Goal: Find specific page/section: Find specific page/section

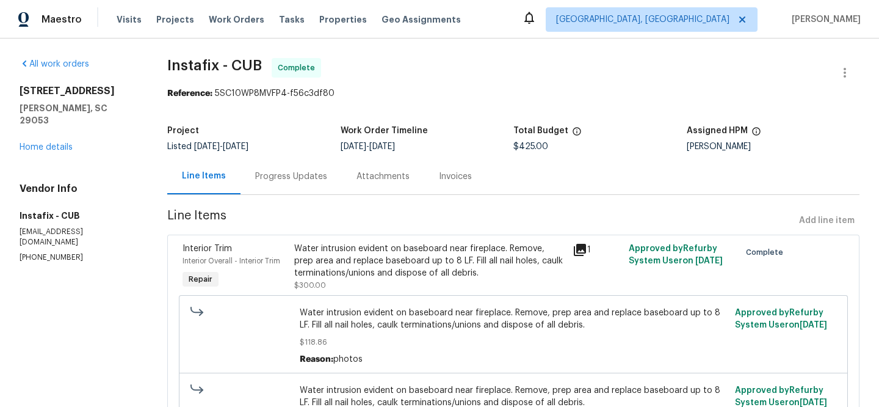
scroll to position [228, 0]
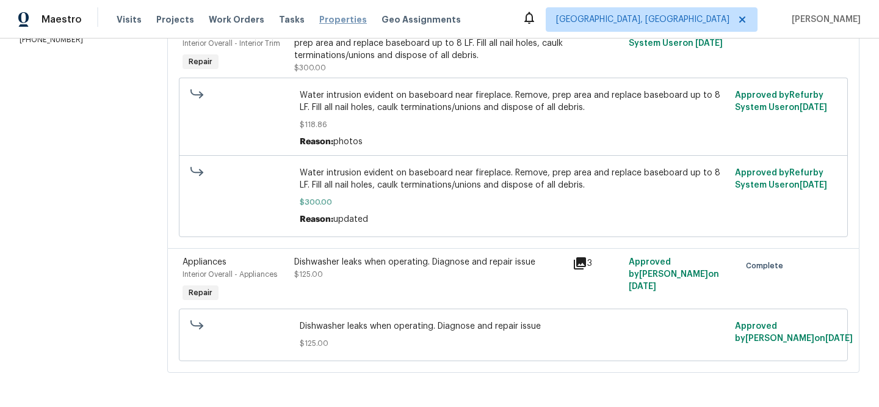
click at [325, 19] on span "Properties" at bounding box center [343, 19] width 48 height 12
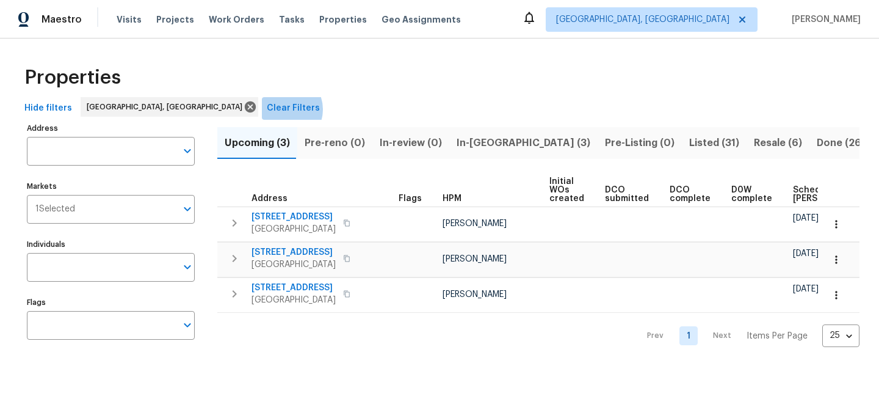
click at [267, 109] on span "Clear Filters" at bounding box center [293, 108] width 53 height 15
